Goal: Task Accomplishment & Management: Complete application form

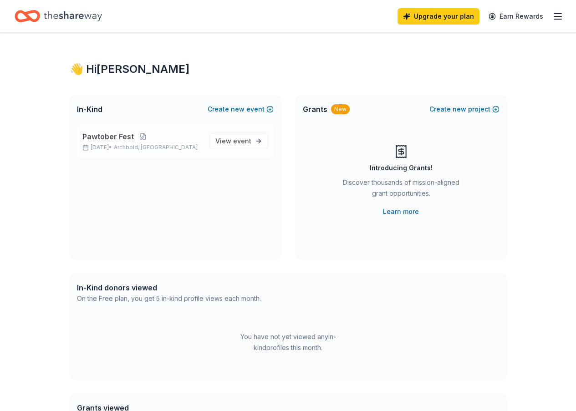
click at [102, 139] on span "Pawtober Fest" at bounding box center [107, 136] width 51 height 11
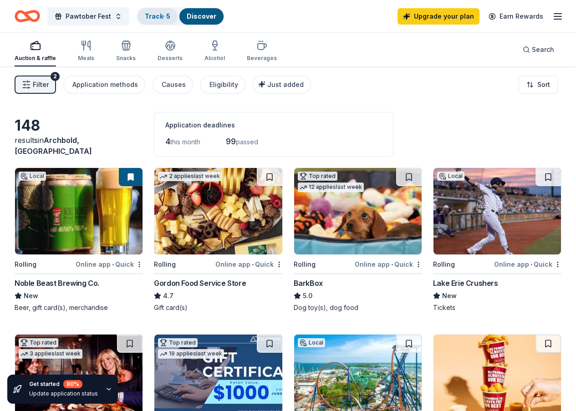
click at [168, 17] on link "Track · 5" at bounding box center [157, 16] width 25 height 8
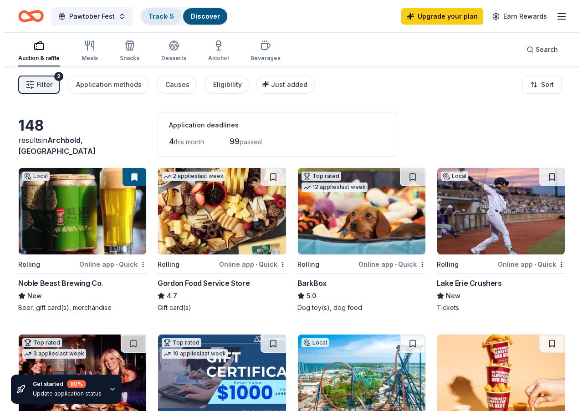
scroll to position [0, 0]
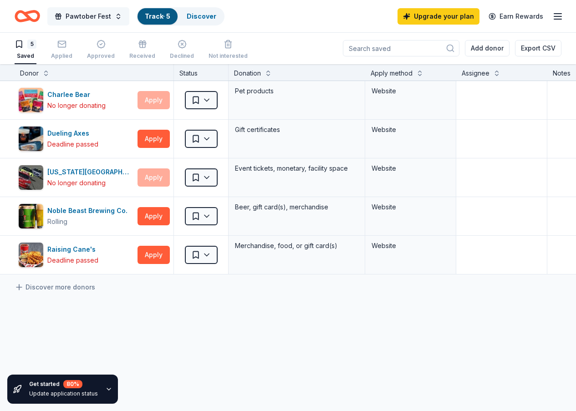
click at [93, 18] on span "Pawtober Fest" at bounding box center [89, 16] width 46 height 11
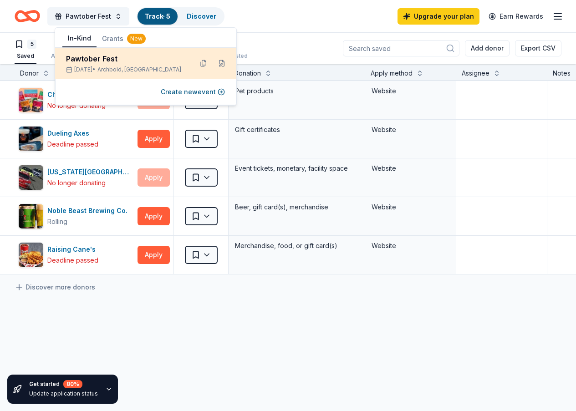
click at [89, 64] on div "Pawtober Fest" at bounding box center [125, 58] width 119 height 11
click at [204, 63] on button at bounding box center [203, 63] width 15 height 15
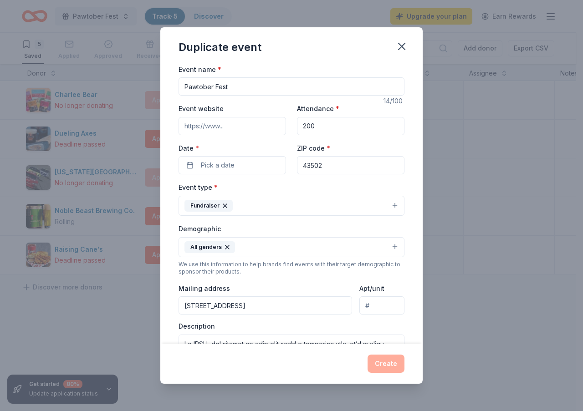
scroll to position [0, 0]
drag, startPoint x: 318, startPoint y: 305, endPoint x: 125, endPoint y: 302, distance: 192.6
click at [125, 302] on div "Duplicate event Event name * Pawtober Fest 14 /100 Event website Attendance * 2…" at bounding box center [291, 205] width 583 height 411
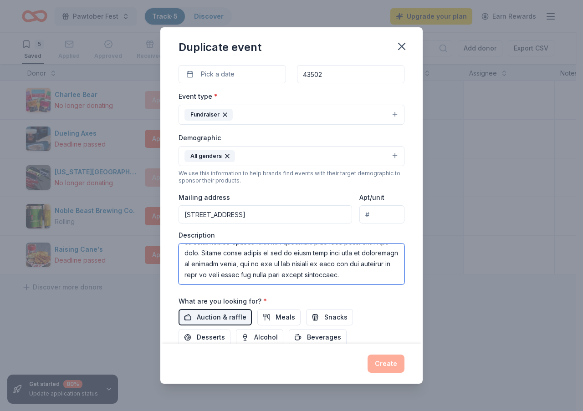
scroll to position [164, 0]
drag, startPoint x: 183, startPoint y: 250, endPoint x: 380, endPoint y: 289, distance: 200.5
click at [380, 289] on div "Event name * Pawtober Fest 14 /100 Event website Attendance * 200 Date * Pick a…" at bounding box center [291, 184] width 226 height 423
click at [396, 229] on div "Event type * Fundraiser Demographic All genders We use this information to help…" at bounding box center [291, 187] width 226 height 193
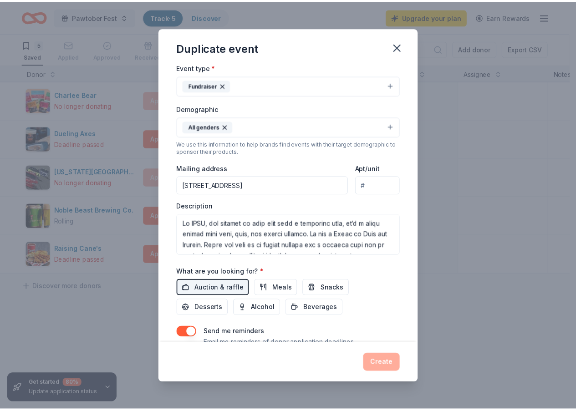
scroll to position [0, 0]
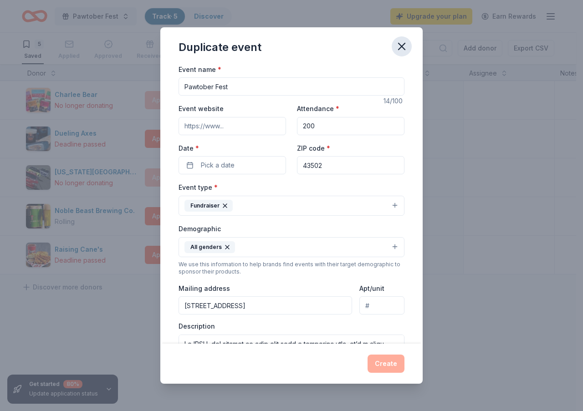
click at [398, 44] on icon "button" at bounding box center [401, 46] width 13 height 13
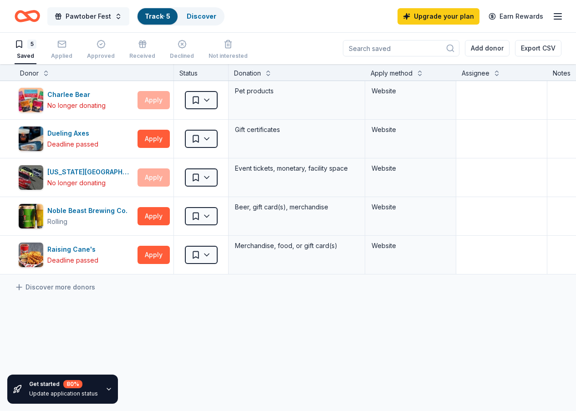
click at [87, 14] on span "Pawtober Fest" at bounding box center [89, 16] width 46 height 11
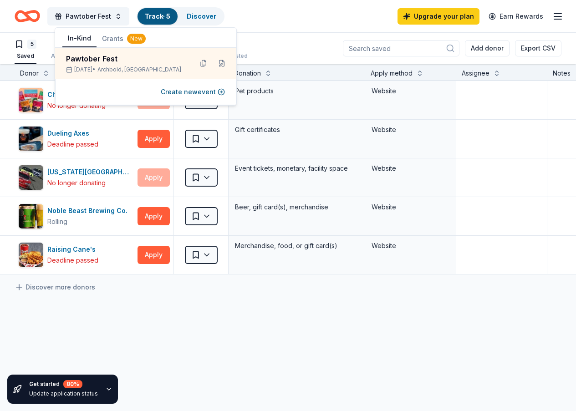
click at [241, 10] on div "Pawtober Fest Track · 5 Discover Upgrade your plan Earn Rewards" at bounding box center [288, 15] width 547 height 21
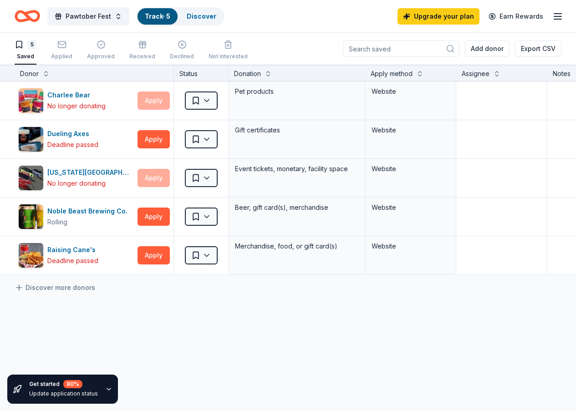
click at [28, 12] on icon "Home" at bounding box center [23, 15] width 14 height 9
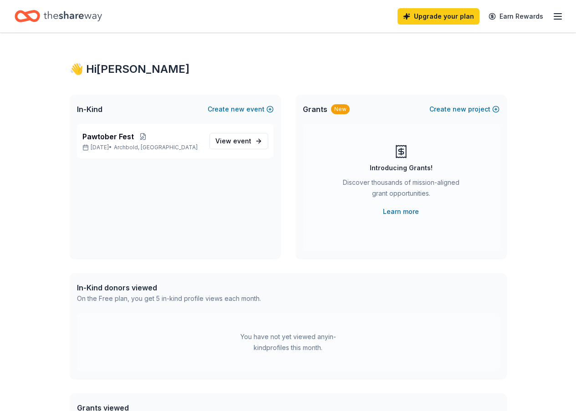
click at [72, 5] on div "Upgrade your plan Earn Rewards" at bounding box center [288, 16] width 576 height 32
click at [66, 18] on icon "Home" at bounding box center [73, 16] width 58 height 19
click at [87, 67] on div "👋 Hi Brittany" at bounding box center [288, 69] width 437 height 15
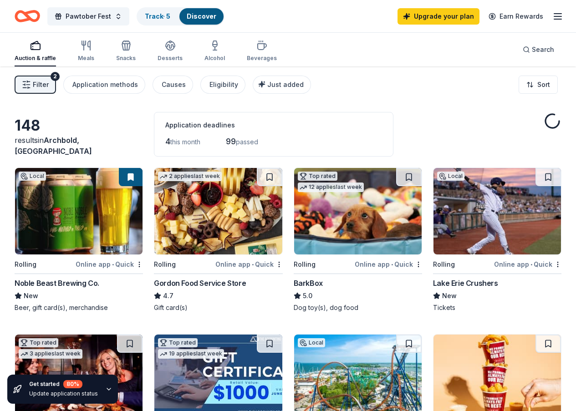
click at [294, 216] on img at bounding box center [357, 211] width 127 height 87
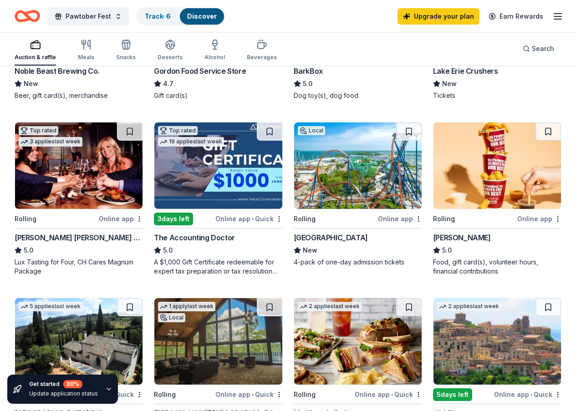
scroll to position [228, 0]
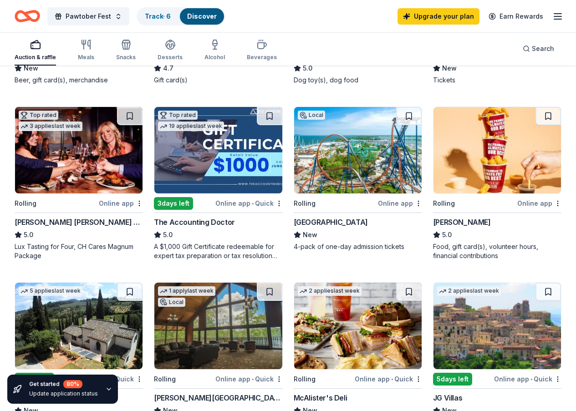
click at [294, 183] on img at bounding box center [357, 150] width 127 height 87
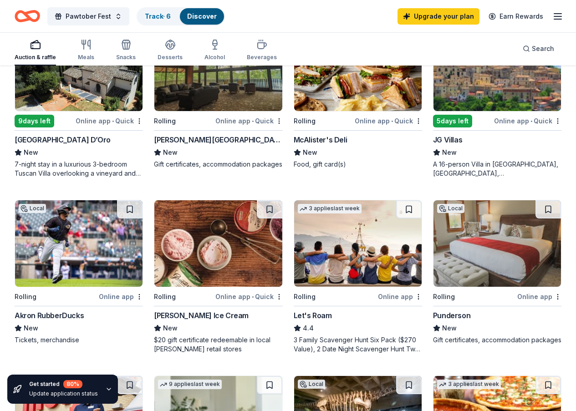
scroll to position [501, 0]
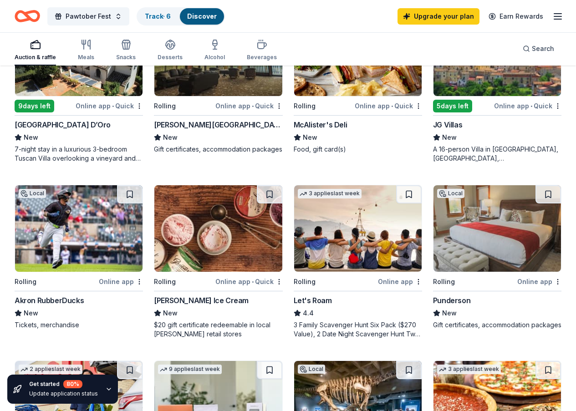
click at [388, 361] on img at bounding box center [357, 404] width 127 height 87
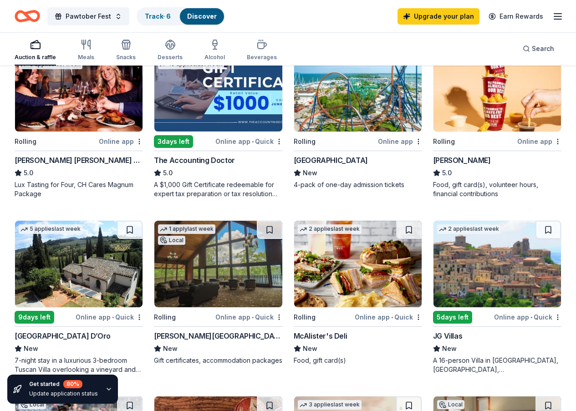
scroll to position [273, 0]
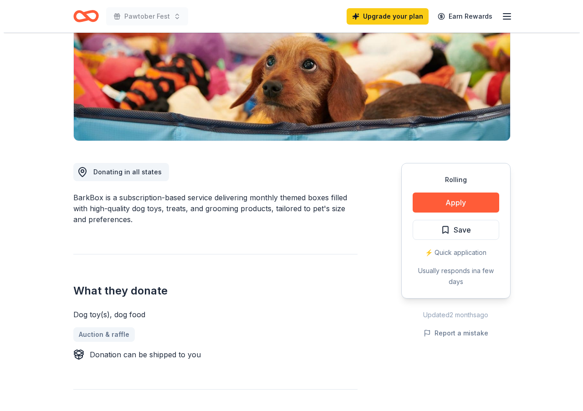
scroll to position [137, 0]
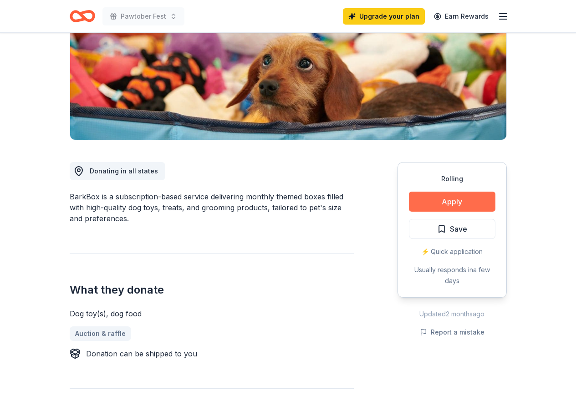
click at [443, 199] on button "Apply" at bounding box center [452, 202] width 87 height 20
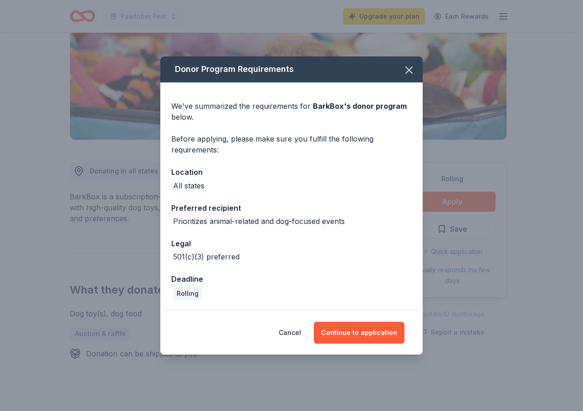
click at [198, 188] on div "All states" at bounding box center [188, 185] width 31 height 11
click at [357, 326] on button "Continue to application" at bounding box center [359, 333] width 91 height 22
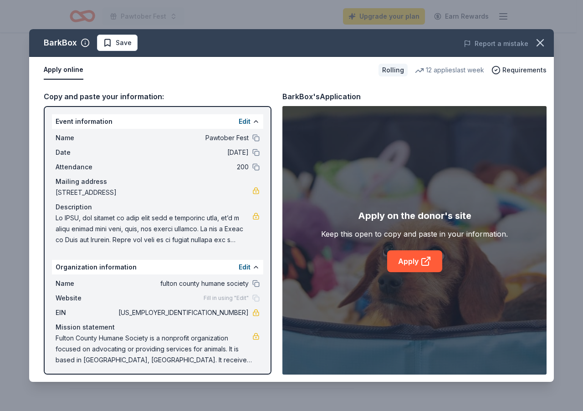
scroll to position [3, 0]
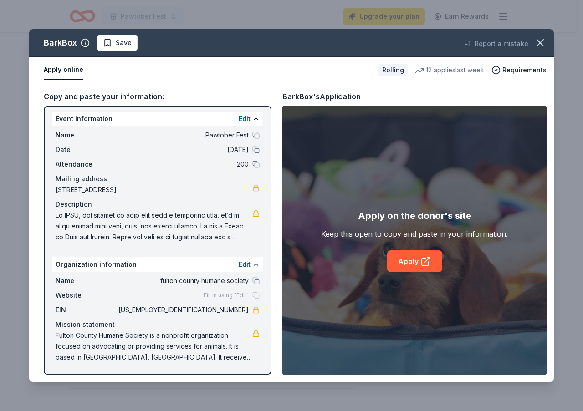
click at [65, 69] on button "Apply online" at bounding box center [64, 70] width 40 height 19
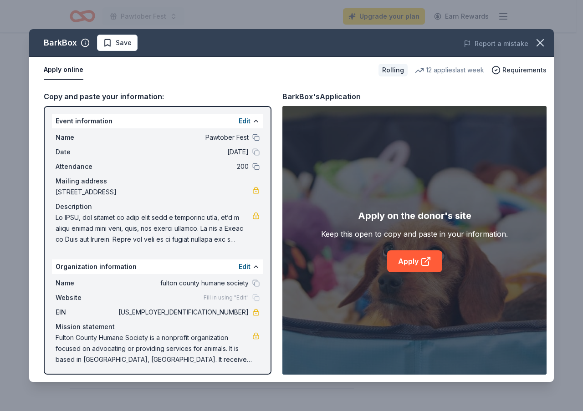
scroll to position [0, 0]
click at [411, 257] on link "Apply" at bounding box center [414, 261] width 55 height 22
click at [112, 43] on span "Save" at bounding box center [117, 42] width 29 height 11
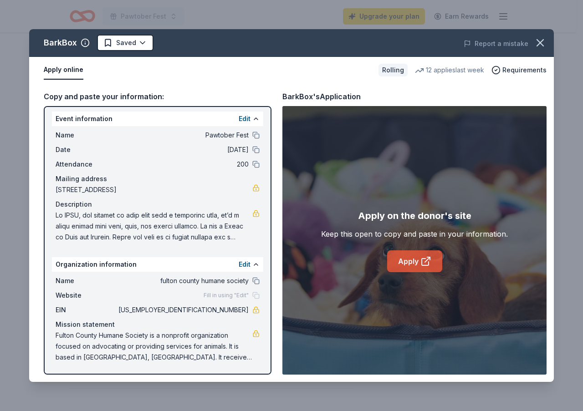
click at [403, 262] on link "Apply" at bounding box center [414, 261] width 55 height 22
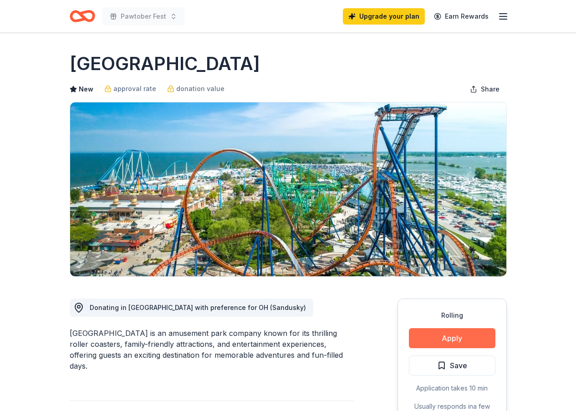
click at [443, 332] on button "Apply" at bounding box center [452, 338] width 87 height 20
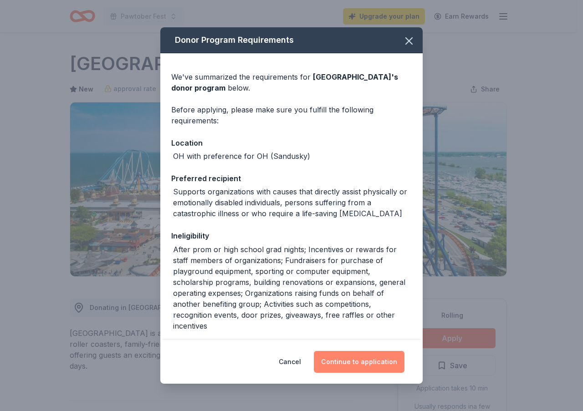
click at [367, 362] on button "Continue to application" at bounding box center [359, 362] width 91 height 22
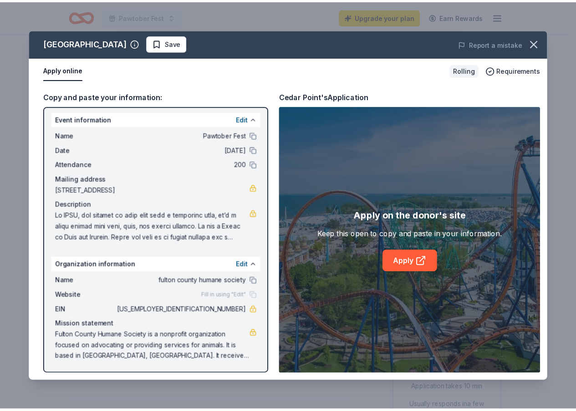
scroll to position [3, 0]
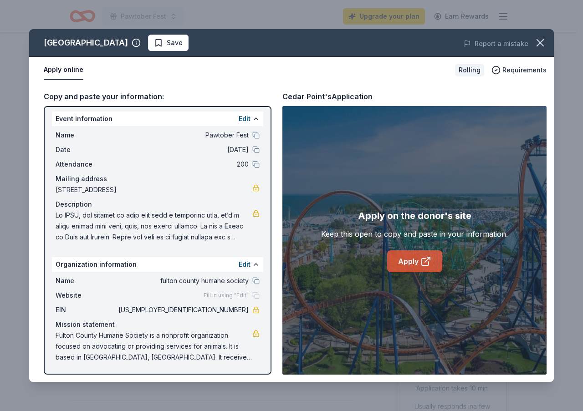
click at [420, 266] on icon at bounding box center [425, 261] width 11 height 11
click at [546, 42] on icon "button" at bounding box center [540, 42] width 13 height 13
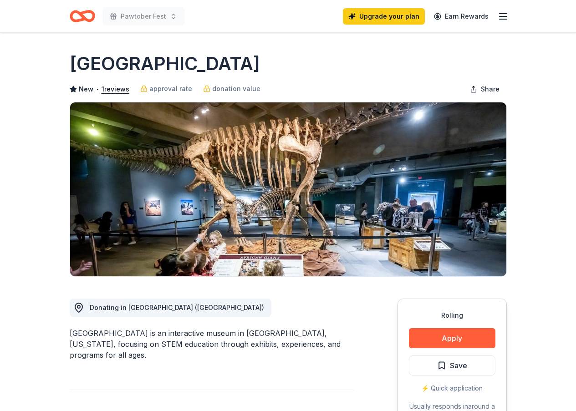
drag, startPoint x: 317, startPoint y: 62, endPoint x: 81, endPoint y: 43, distance: 236.6
drag, startPoint x: 317, startPoint y: 64, endPoint x: 235, endPoint y: 63, distance: 82.0
click at [230, 64] on div "Great Lakes Science Center" at bounding box center [288, 63] width 437 height 25
